Goal: Task Accomplishment & Management: Manage account settings

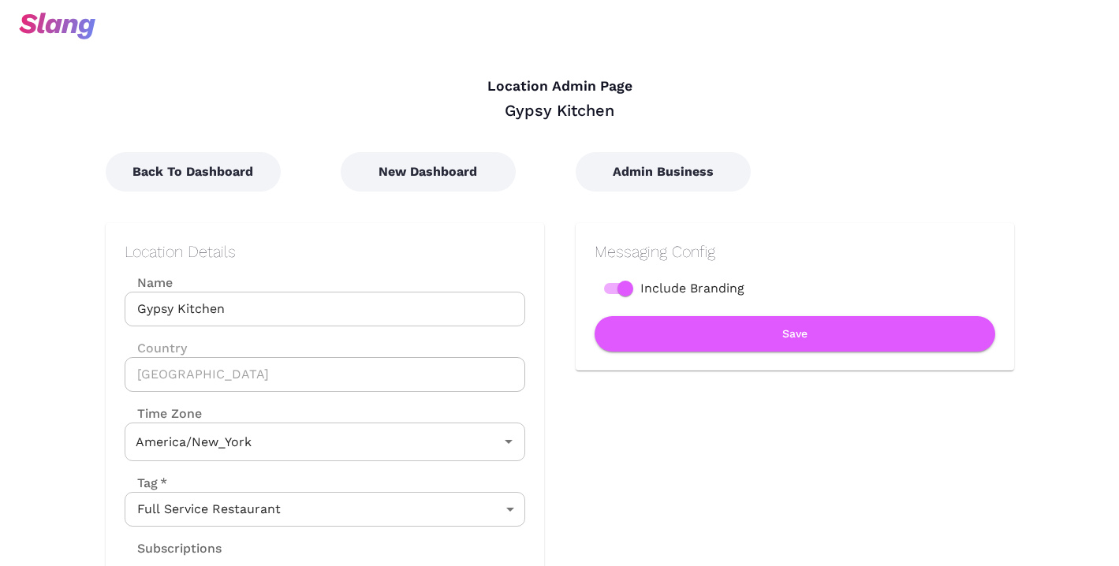
type input "Eastern Time"
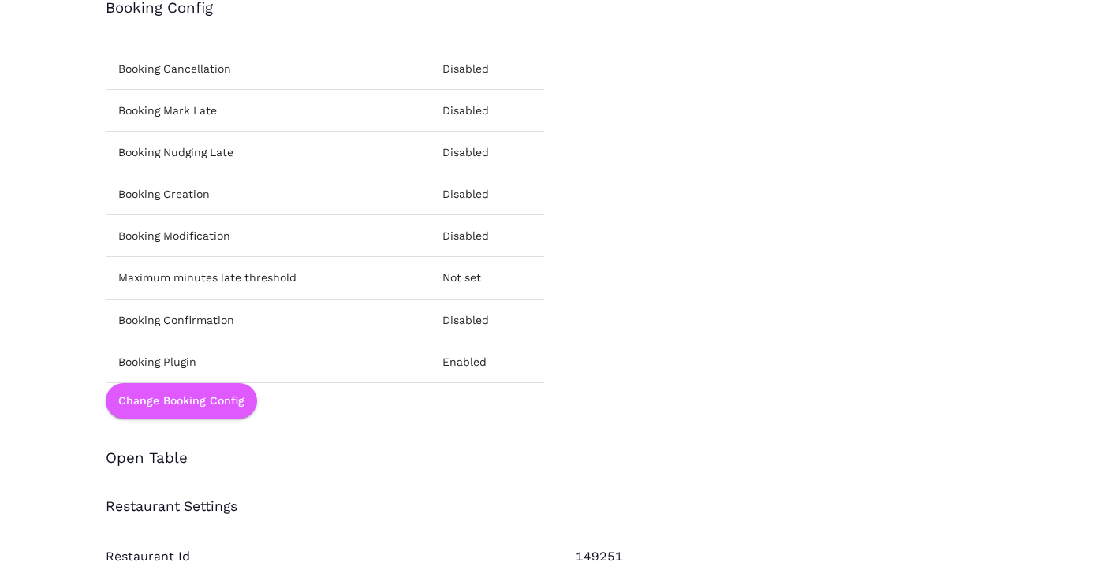
scroll to position [1915, 0]
click at [212, 406] on button "Change Booking Config" at bounding box center [181, 401] width 151 height 35
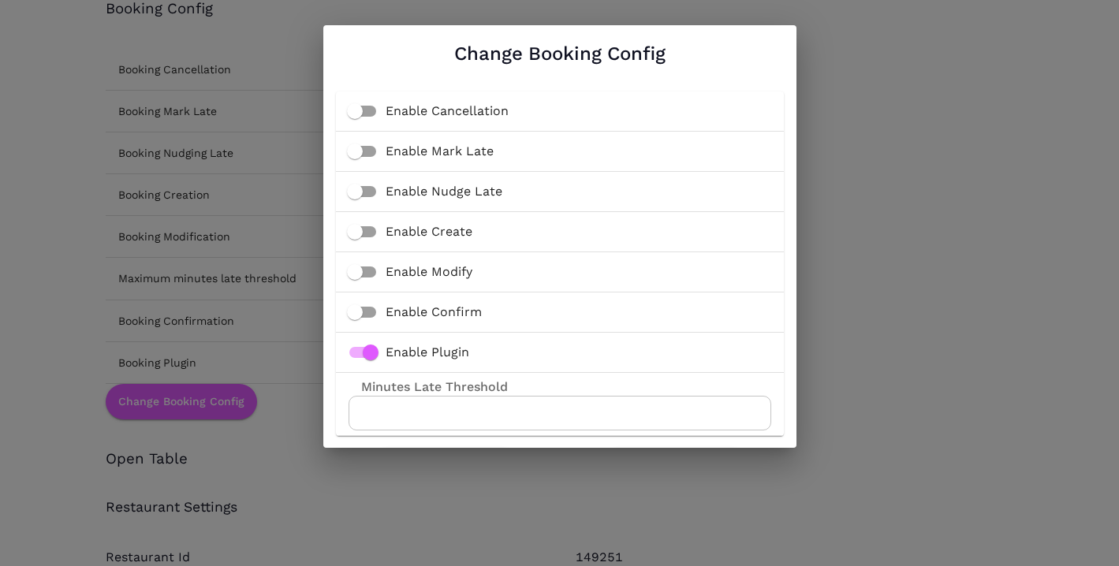
click at [357, 115] on input "Enable Cancellation" at bounding box center [355, 111] width 90 height 30
checkbox input "true"
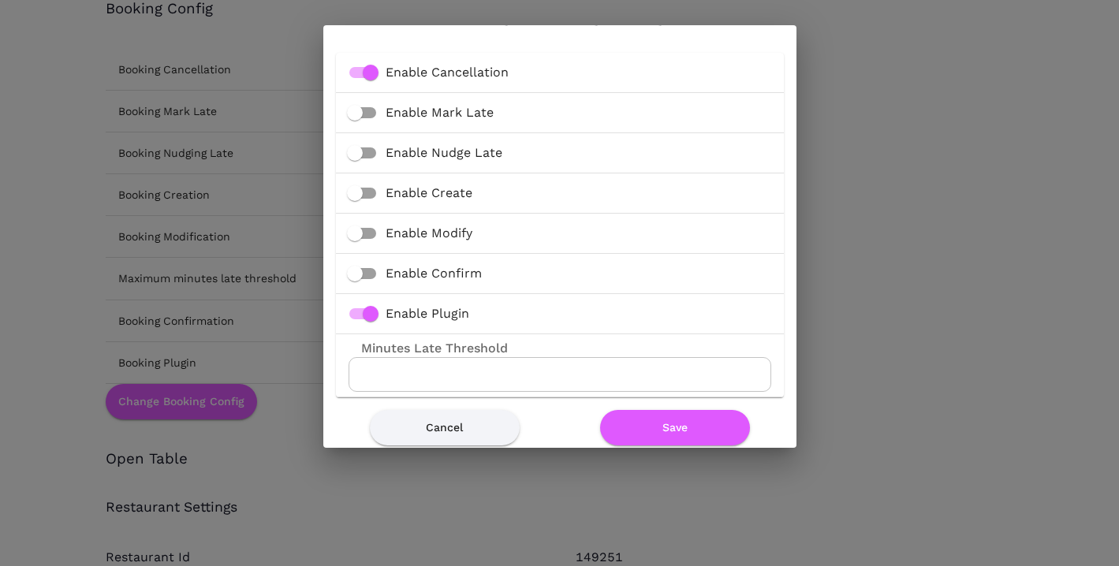
scroll to position [39, 0]
click at [358, 188] on input "Enable Create" at bounding box center [355, 192] width 90 height 30
checkbox input "true"
click at [361, 233] on input "Enable Modify" at bounding box center [355, 233] width 90 height 30
checkbox input "true"
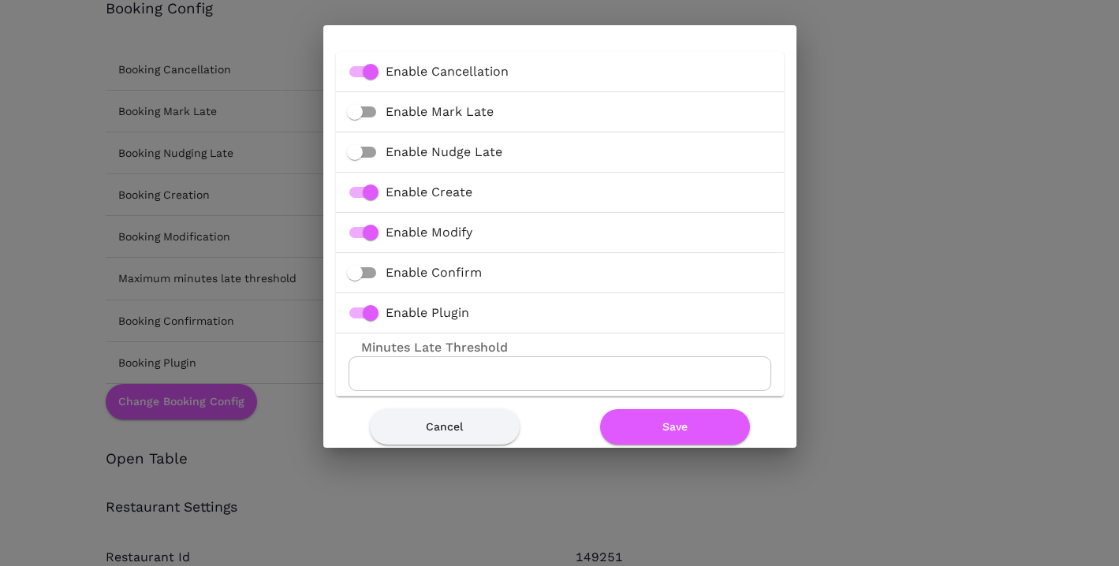
click at [361, 268] on input "Enable Confirm" at bounding box center [355, 273] width 90 height 30
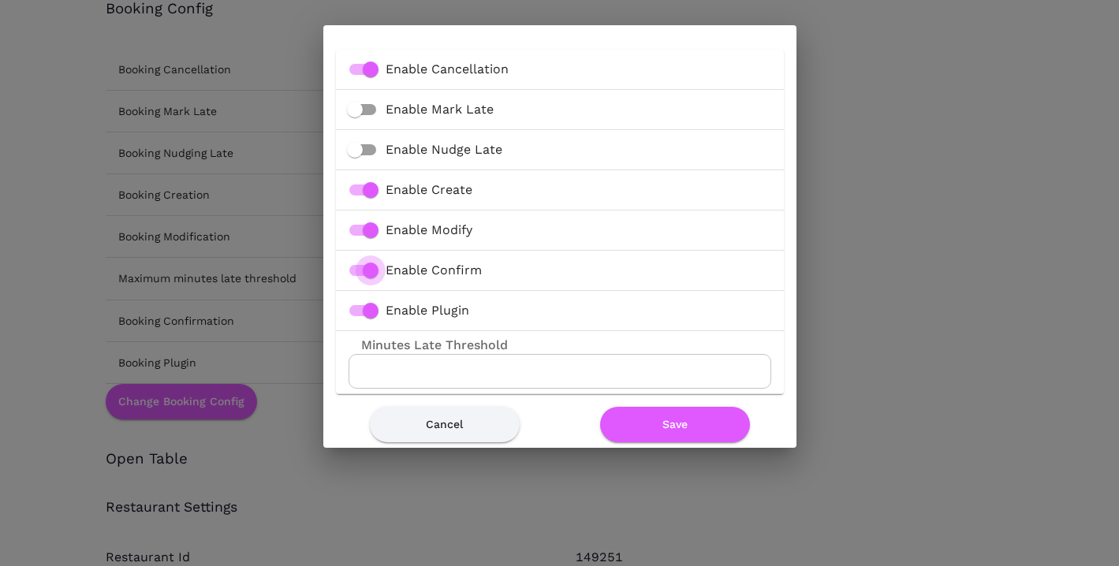
click at [375, 271] on input "Enable Confirm" at bounding box center [371, 270] width 90 height 30
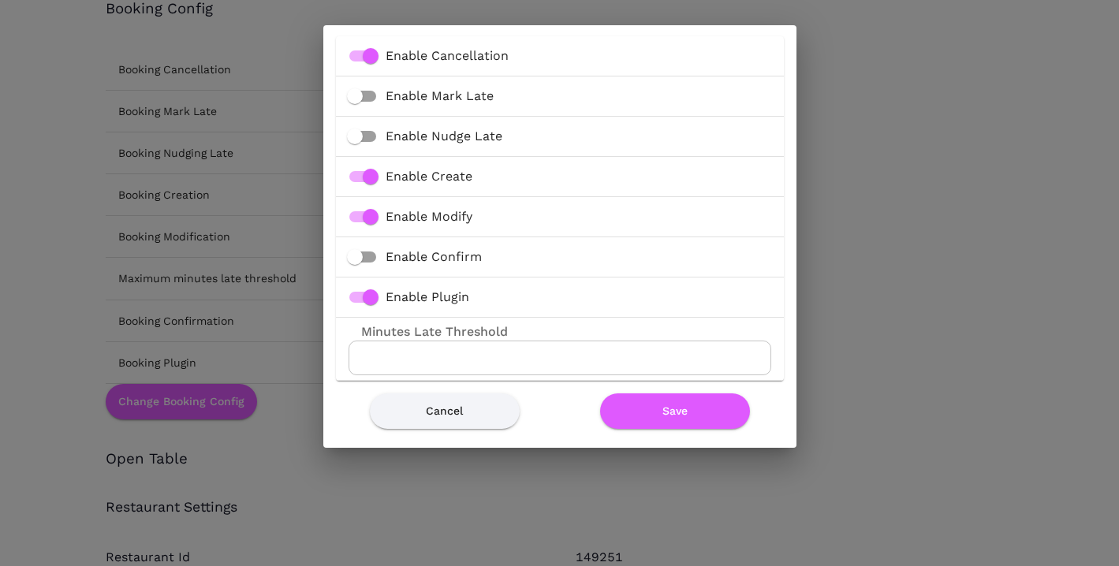
click at [356, 265] on input "Enable Confirm" at bounding box center [355, 257] width 90 height 30
checkbox input "true"
click at [360, 135] on input "Enable Nudge Late" at bounding box center [355, 136] width 90 height 30
checkbox input "true"
click at [358, 100] on input "Enable Mark Late" at bounding box center [355, 96] width 90 height 30
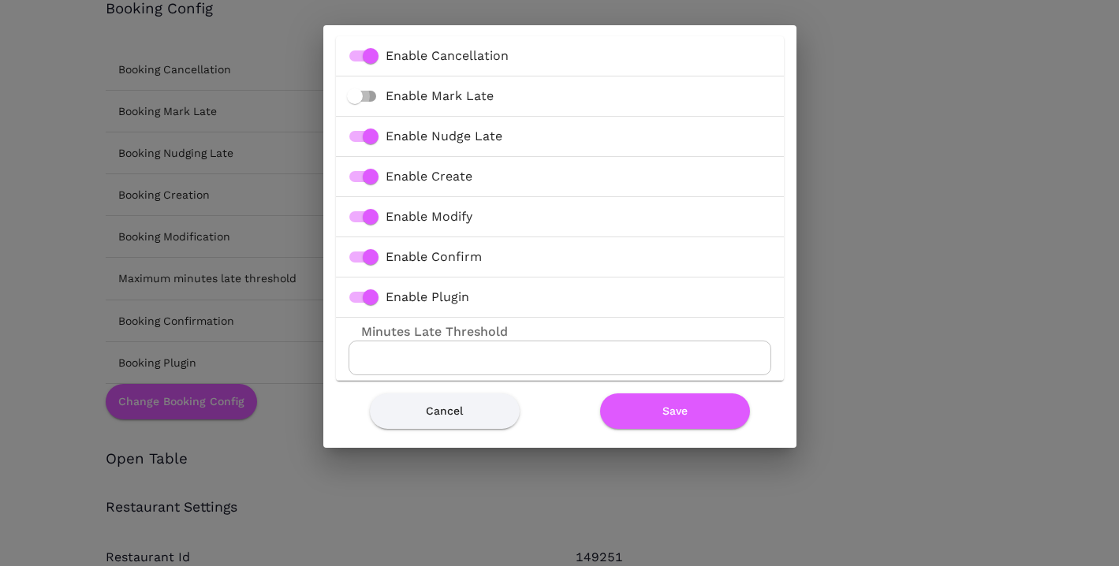
checkbox input "true"
click at [645, 415] on button "Save" at bounding box center [675, 410] width 150 height 35
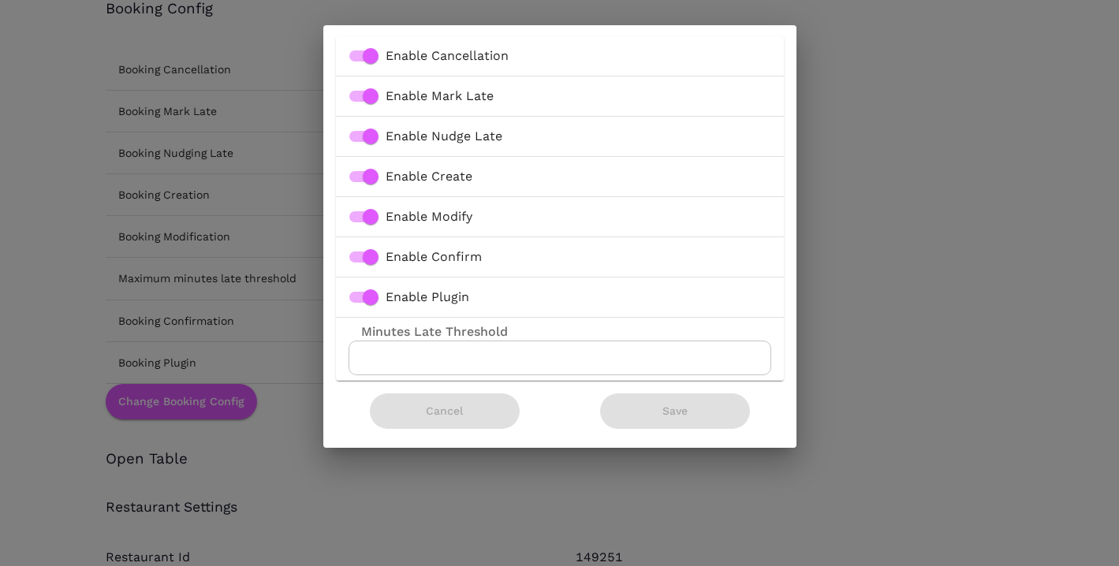
scroll to position [0, 0]
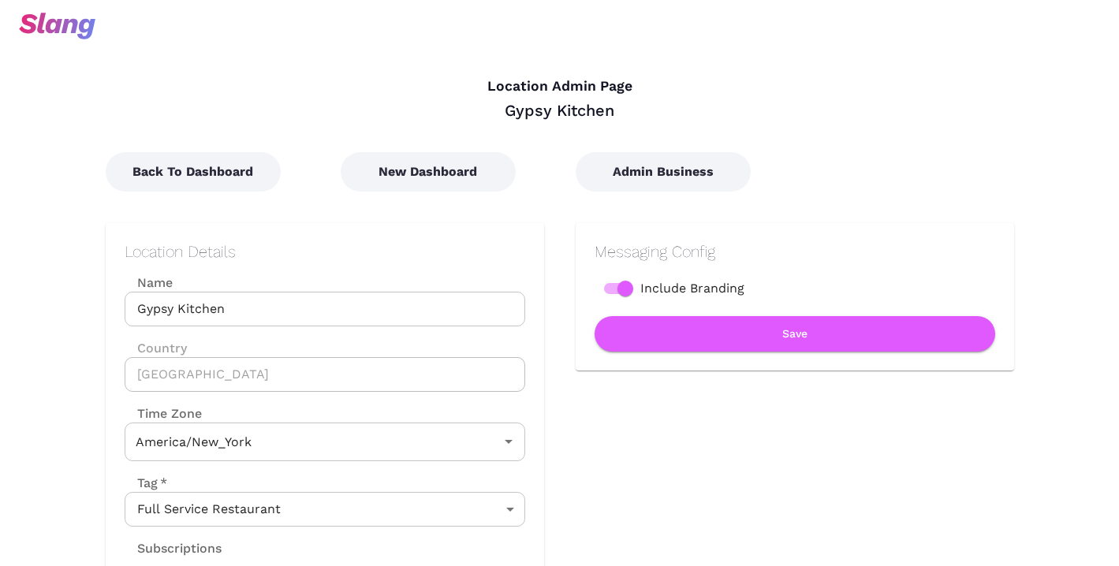
type input "Eastern Time"
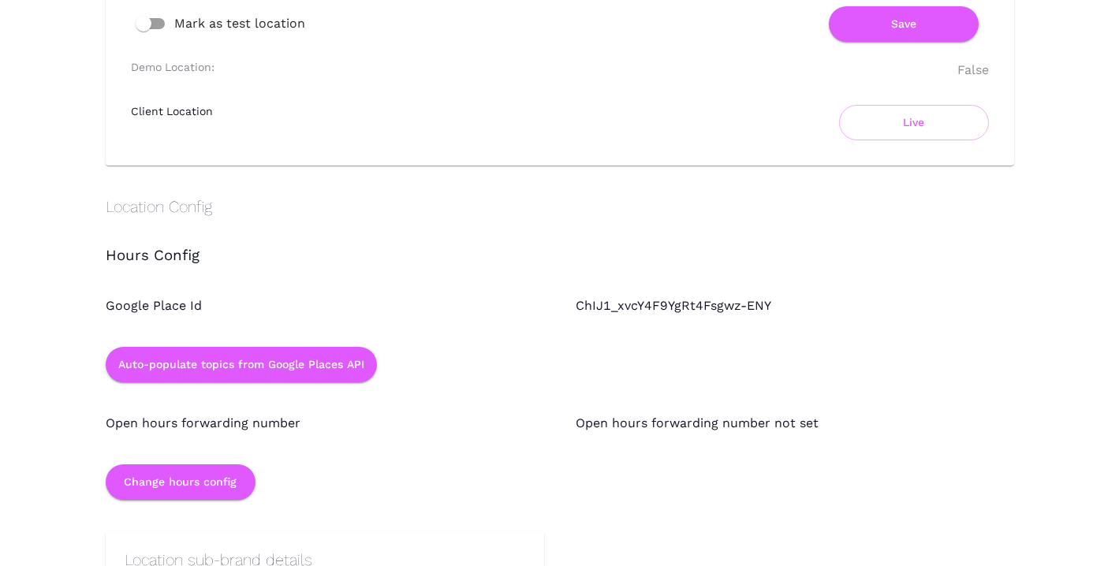
scroll to position [1184, 0]
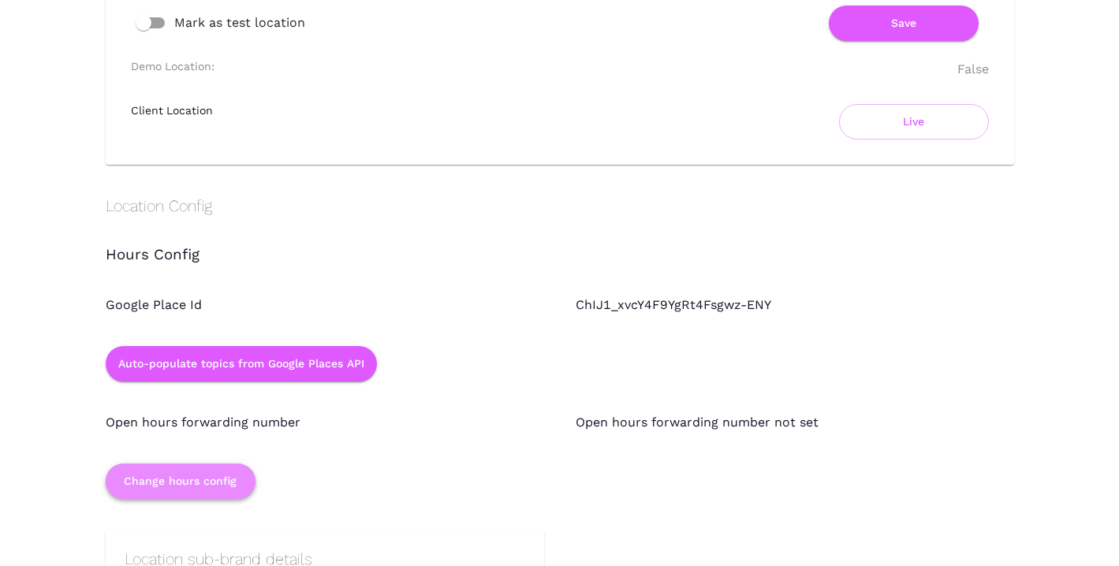
click at [225, 479] on button "Change hours config" at bounding box center [181, 481] width 150 height 35
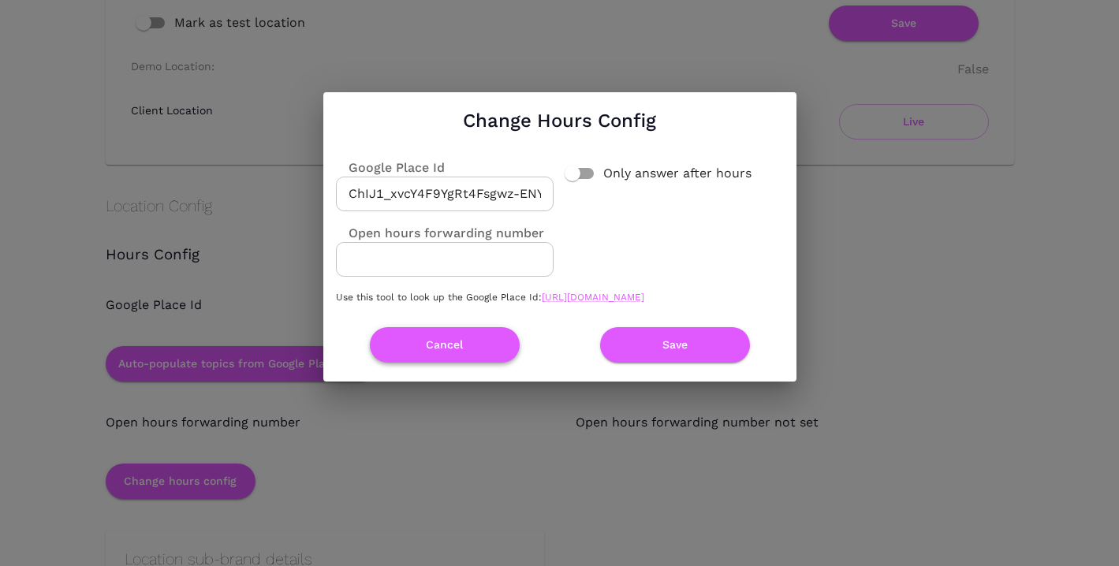
click at [451, 351] on button "Cancel" at bounding box center [445, 344] width 150 height 35
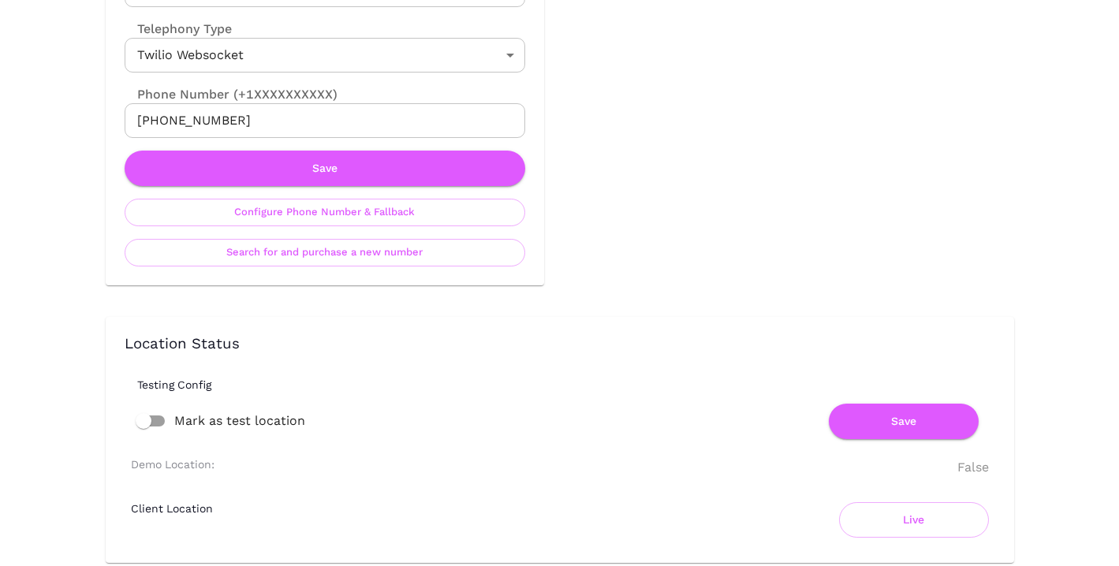
scroll to position [397, 0]
